Goal: Transaction & Acquisition: Purchase product/service

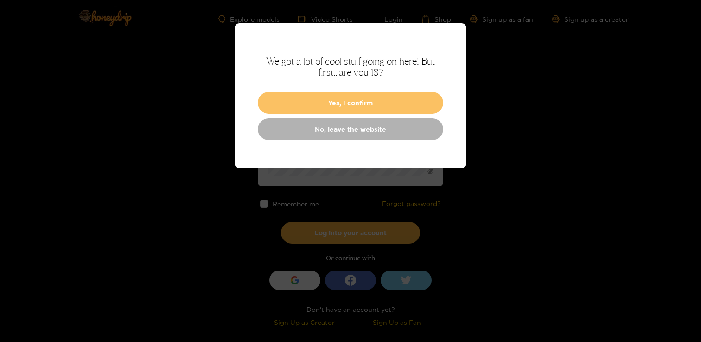
click at [350, 98] on button "Yes, I confirm" at bounding box center [351, 103] width 186 height 22
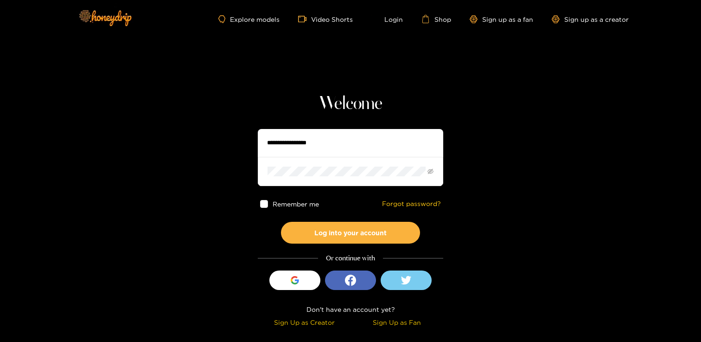
click at [330, 135] on input "text" at bounding box center [351, 143] width 186 height 28
type input "**********"
click at [281, 222] on button "Log into your account" at bounding box center [350, 233] width 139 height 22
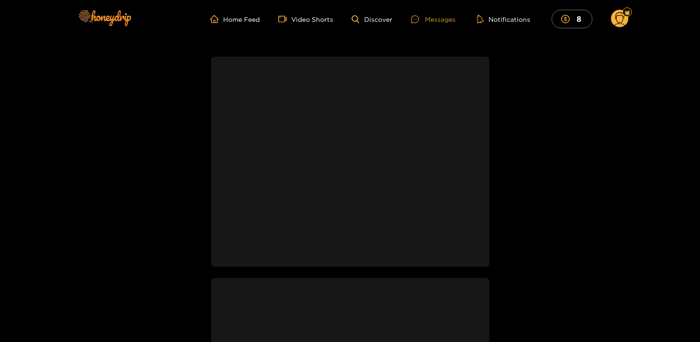
click at [432, 23] on div "Messages" at bounding box center [433, 19] width 45 height 11
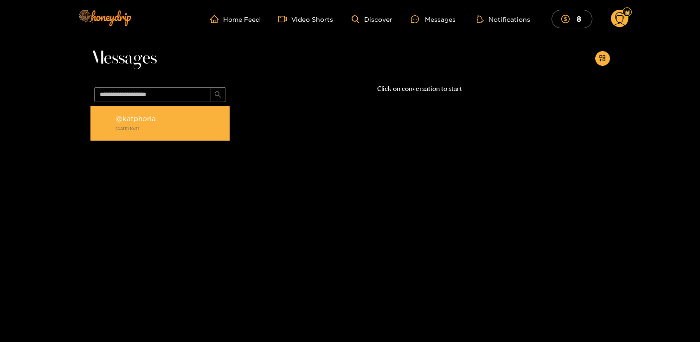
click at [143, 128] on strong "[DATE] 10:37" at bounding box center [169, 128] width 109 height 8
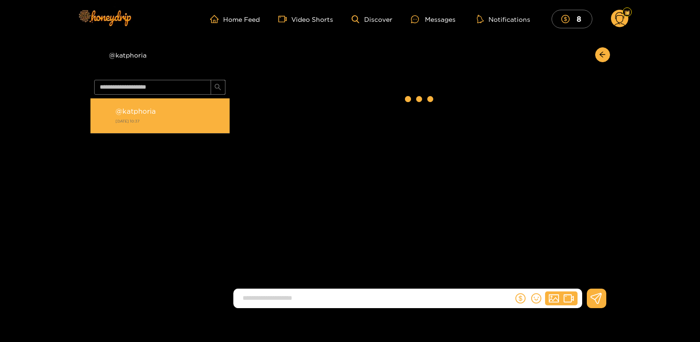
scroll to position [617, 0]
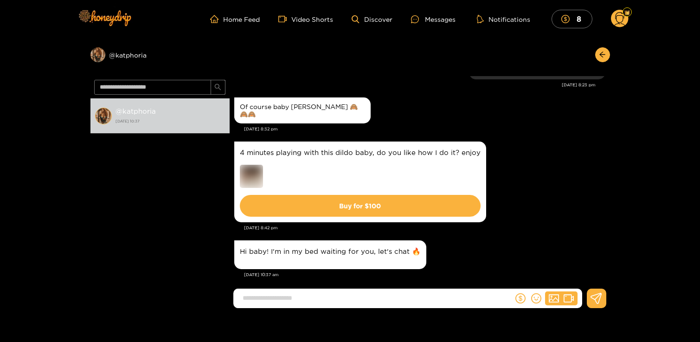
click at [254, 167] on img at bounding box center [251, 176] width 23 height 23
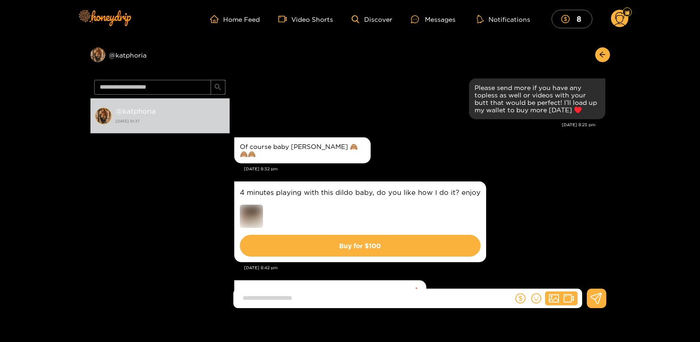
scroll to position [575, 0]
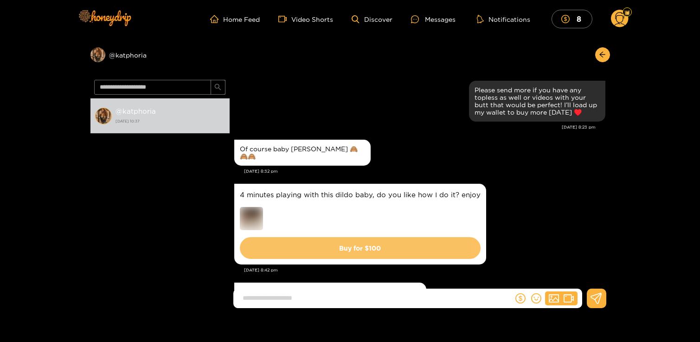
click at [377, 249] on button "Buy for $ 100" at bounding box center [360, 248] width 241 height 22
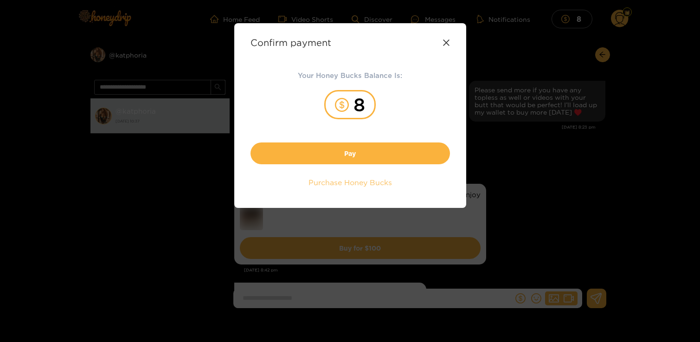
click at [355, 185] on span "Purchase Honey Bucks" at bounding box center [349, 182] width 83 height 11
